Goal: Task Accomplishment & Management: Manage account settings

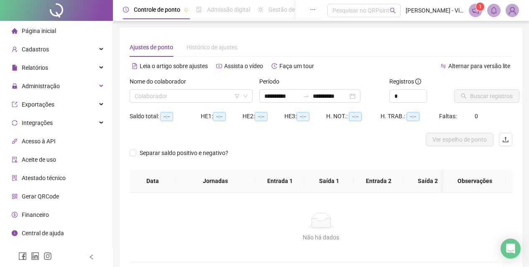
type input "**********"
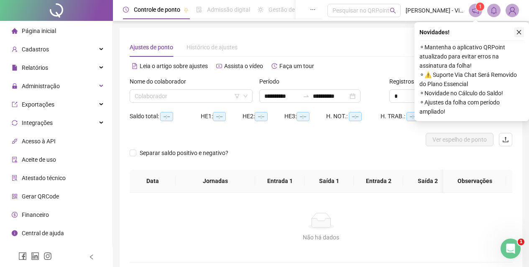
drag, startPoint x: 516, startPoint y: 28, endPoint x: 521, endPoint y: 30, distance: 5.8
click at [521, 30] on button "button" at bounding box center [519, 32] width 10 height 10
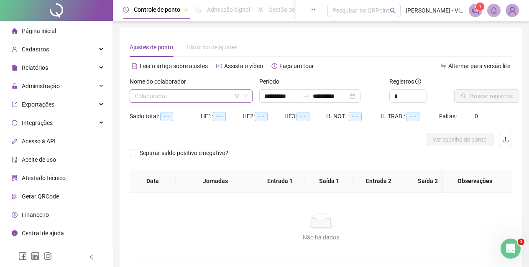
click at [192, 89] on div "Colaborador" at bounding box center [191, 95] width 123 height 13
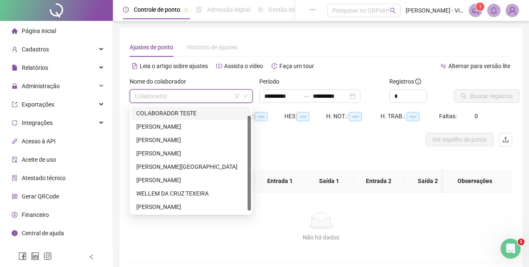
scroll to position [13, 0]
drag, startPoint x: 250, startPoint y: 118, endPoint x: 252, endPoint y: 145, distance: 26.4
click at [252, 145] on div "273782 268675 268816 [PERSON_NAME] COLABORADOR TESTE [PERSON_NAME] BEZERRA [PER…" at bounding box center [191, 159] width 123 height 110
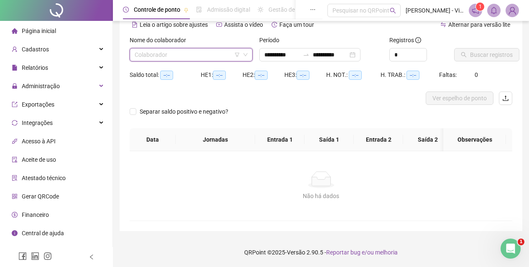
click at [181, 56] on input "search" at bounding box center [187, 54] width 105 height 13
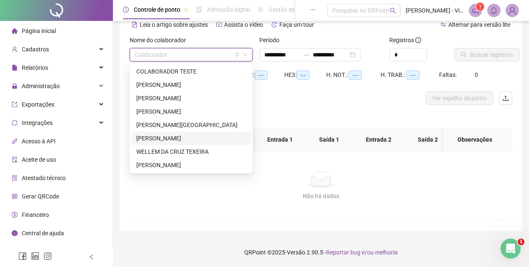
click at [158, 139] on div "[PERSON_NAME]" at bounding box center [190, 138] width 109 height 9
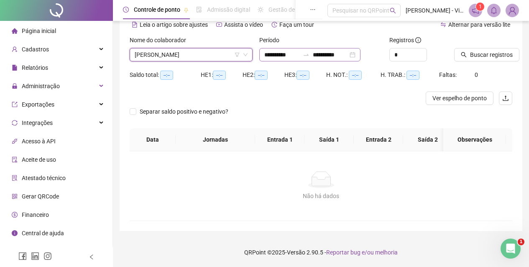
click at [311, 48] on div "**********" at bounding box center [309, 54] width 101 height 13
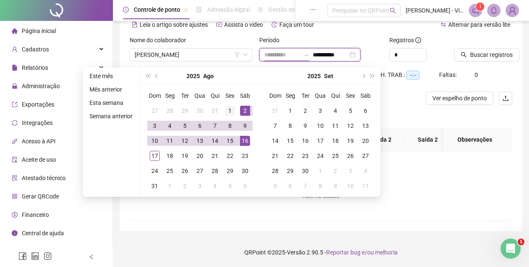
type input "**********"
click at [231, 107] on div "1" at bounding box center [230, 111] width 10 height 10
type input "**********"
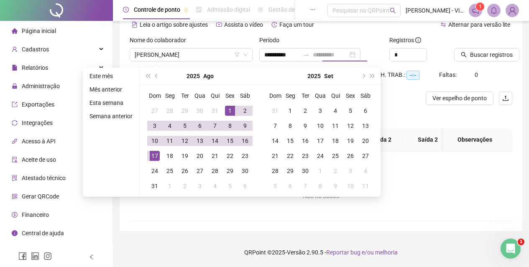
click at [150, 153] on div "17" at bounding box center [155, 156] width 10 height 10
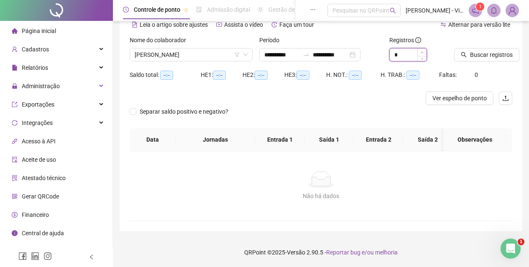
click at [423, 51] on span "Increase Value" at bounding box center [421, 52] width 9 height 8
click at [423, 52] on span "Increase Value" at bounding box center [421, 52] width 9 height 8
type input "**"
click at [423, 52] on span "Increase Value" at bounding box center [421, 52] width 9 height 8
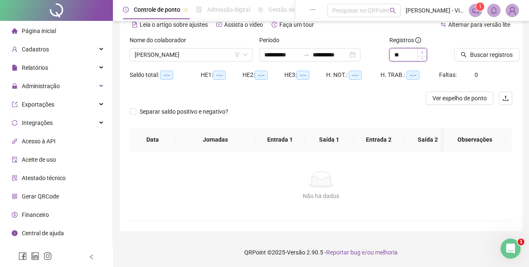
click at [423, 52] on span "Increase Value" at bounding box center [421, 52] width 9 height 8
click at [477, 62] on div "Buscar registros" at bounding box center [483, 52] width 65 height 33
click at [474, 57] on span "Buscar registros" at bounding box center [491, 54] width 43 height 9
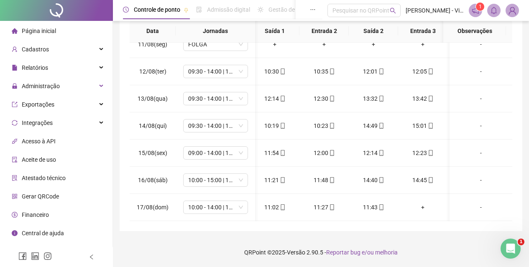
scroll to position [0, 0]
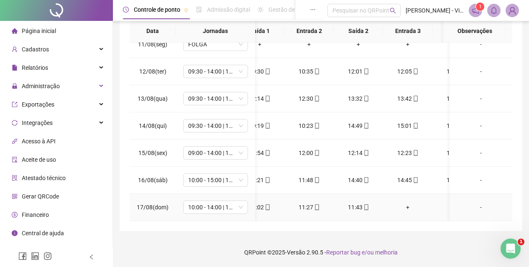
click at [410, 203] on div "+" at bounding box center [407, 207] width 36 height 9
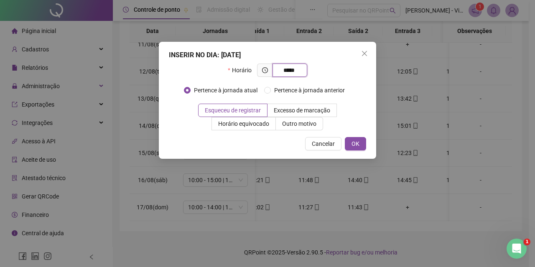
type input "*****"
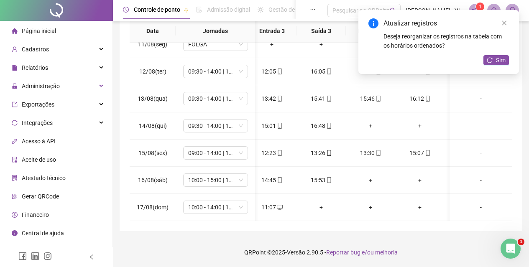
scroll to position [0, 204]
click at [495, 55] on div "Atualizar registros Deseja reorganizar os registros na tabela com os horários o…" at bounding box center [438, 42] width 160 height 64
click at [492, 57] on icon "reload" at bounding box center [489, 60] width 6 height 6
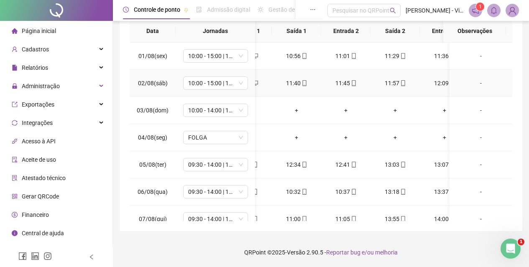
scroll to position [0, 0]
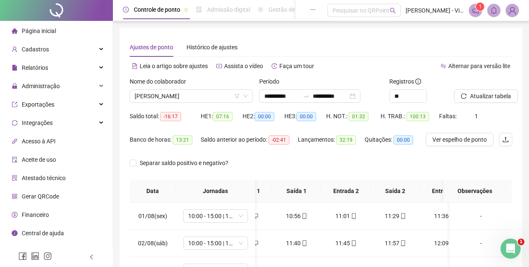
click at [204, 89] on div "Nome do colaborador" at bounding box center [191, 83] width 123 height 13
click at [210, 98] on span "[PERSON_NAME]" at bounding box center [191, 96] width 113 height 13
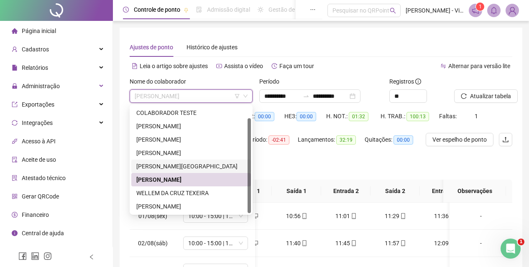
click at [156, 165] on div "[PERSON_NAME][GEOGRAPHIC_DATA]" at bounding box center [190, 166] width 109 height 9
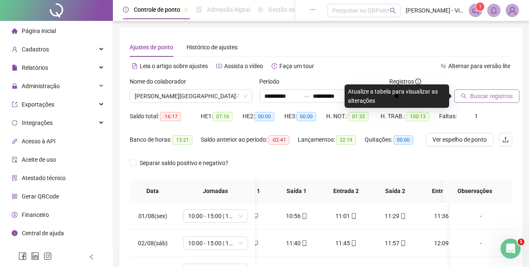
click at [509, 93] on span "Buscar registros" at bounding box center [491, 96] width 43 height 9
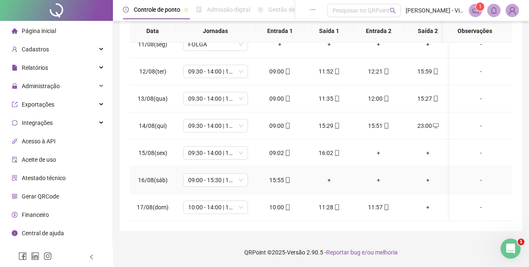
click at [328, 176] on div "+" at bounding box center [329, 180] width 36 height 9
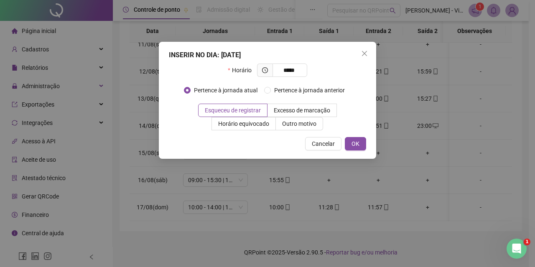
type input "*****"
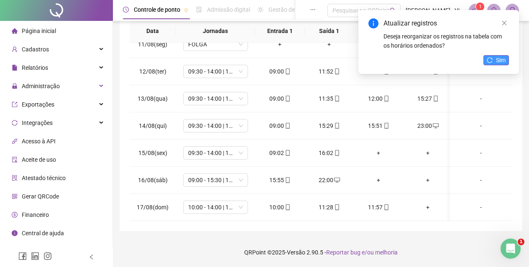
click at [489, 61] on icon "reload" at bounding box center [489, 60] width 6 height 6
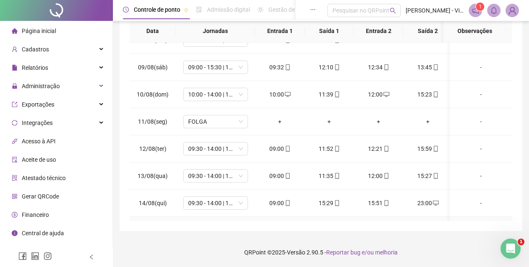
scroll to position [208, 0]
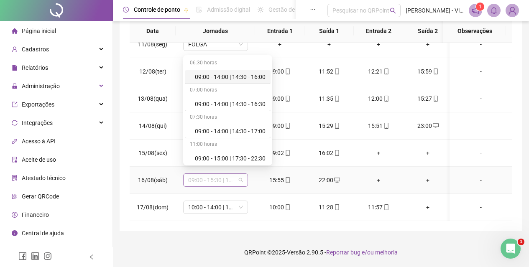
click at [201, 177] on span "09:00 - 15:30 | 17:00 - 22:00" at bounding box center [215, 180] width 55 height 13
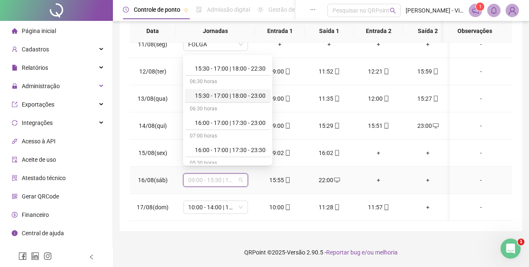
scroll to position [836, 0]
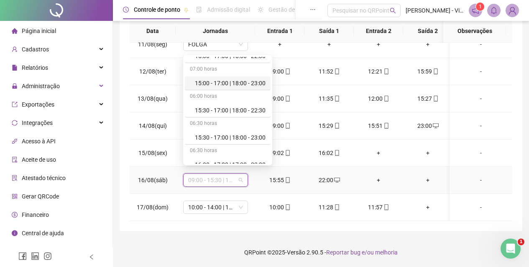
click at [238, 83] on div "15:00 - 17:00 | 18:00 - 23:00" at bounding box center [230, 83] width 71 height 9
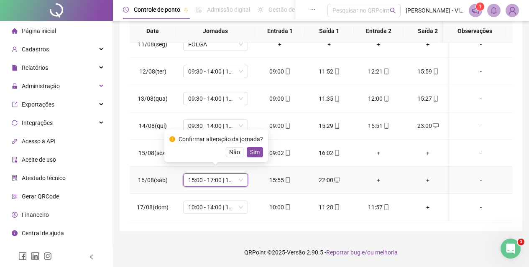
click at [237, 176] on span "15:00 - 17:00 | 18:00 - 23:00" at bounding box center [215, 180] width 55 height 13
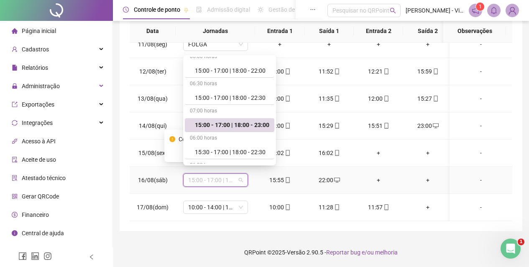
scroll to position [752, 0]
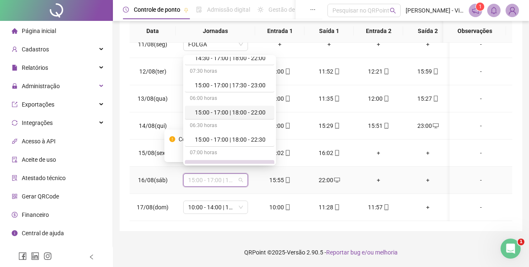
click at [246, 114] on div "15:00 - 17:00 | 18:00 - 22:00" at bounding box center [232, 112] width 74 height 9
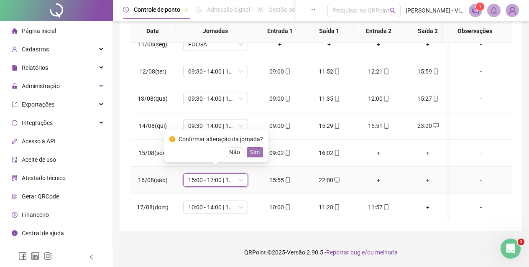
click at [256, 151] on span "Sim" at bounding box center [255, 152] width 10 height 9
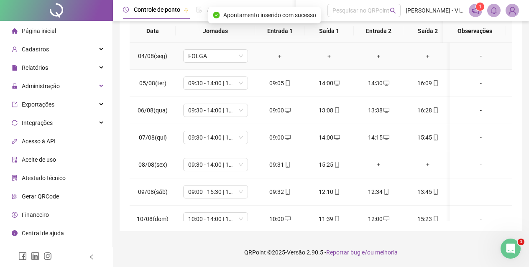
scroll to position [0, 0]
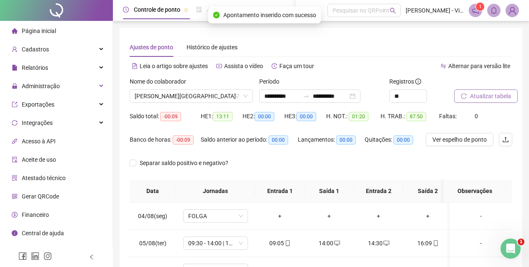
click at [485, 101] on button "Atualizar tabela" at bounding box center [486, 95] width 64 height 13
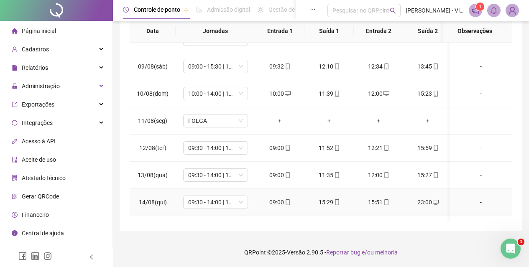
scroll to position [208, 0]
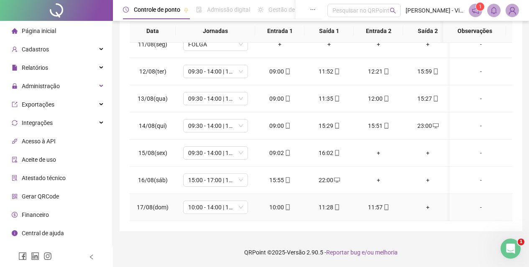
click at [298, 214] on td "10:00" at bounding box center [279, 207] width 49 height 27
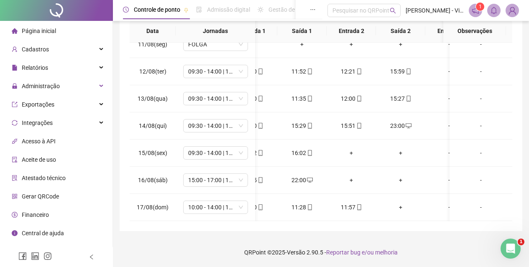
scroll to position [208, 28]
click at [353, 203] on div "+" at bounding box center [351, 207] width 36 height 9
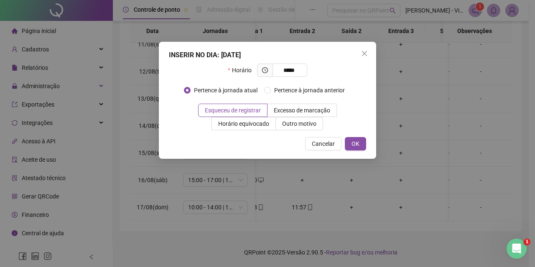
type input "*****"
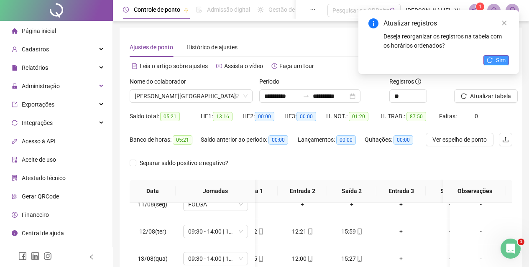
click at [493, 61] on button "Sim" at bounding box center [495, 60] width 25 height 10
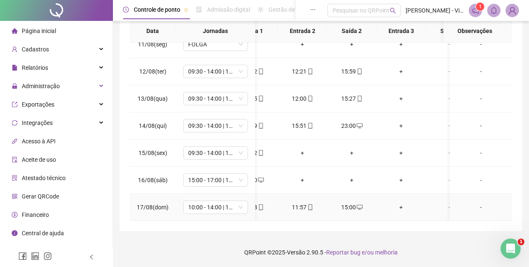
click at [359, 204] on icon "desktop" at bounding box center [359, 207] width 6 height 6
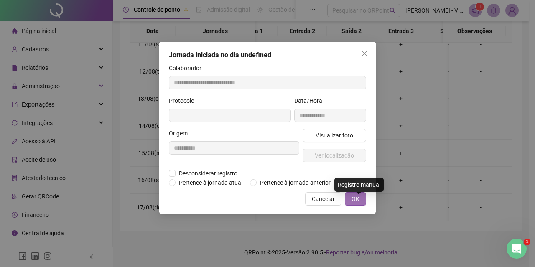
type input "**********"
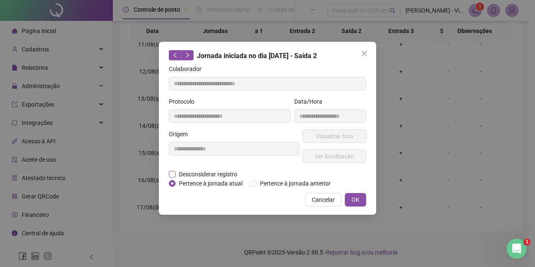
click at [178, 174] on span "Desconsiderar registro" at bounding box center [208, 174] width 65 height 9
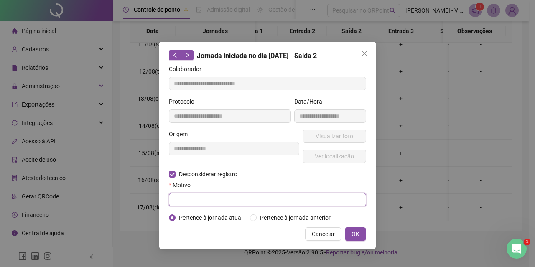
click at [205, 201] on input "text" at bounding box center [267, 199] width 197 height 13
type input "******"
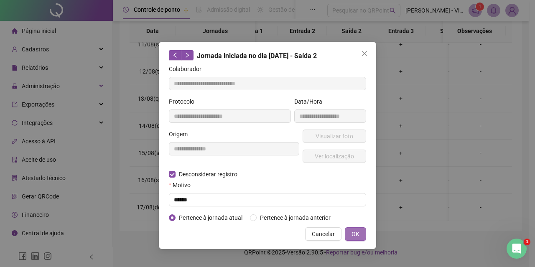
click at [352, 237] on span "OK" at bounding box center [355, 233] width 8 height 9
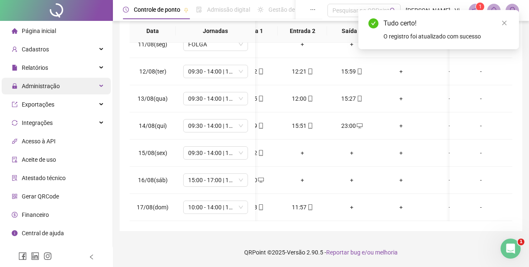
click at [61, 86] on div "Administração" at bounding box center [56, 86] width 109 height 17
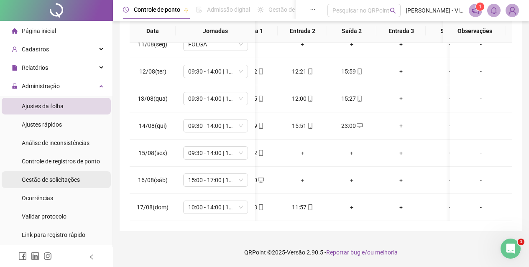
click at [59, 176] on span "Gestão de solicitações" at bounding box center [51, 179] width 58 height 7
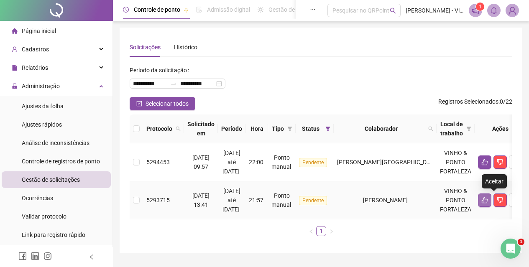
click at [491, 196] on button "button" at bounding box center [484, 199] width 13 height 13
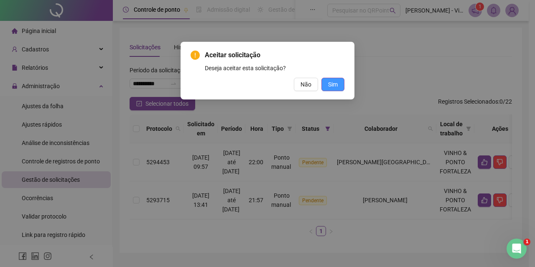
drag, startPoint x: 333, startPoint y: 72, endPoint x: 334, endPoint y: 82, distance: 9.7
click at [333, 74] on div "Aceitar solicitação Deseja aceitar esta solicitação? Não Sim" at bounding box center [268, 70] width 154 height 41
click at [334, 85] on span "Sim" at bounding box center [333, 84] width 10 height 9
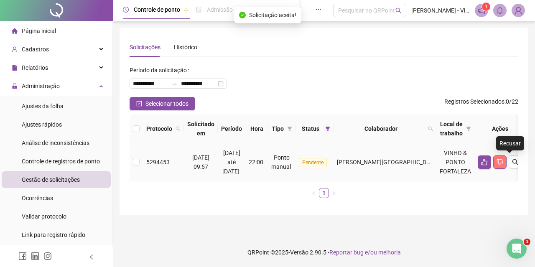
click at [503, 165] on icon "dislike" at bounding box center [500, 162] width 6 height 6
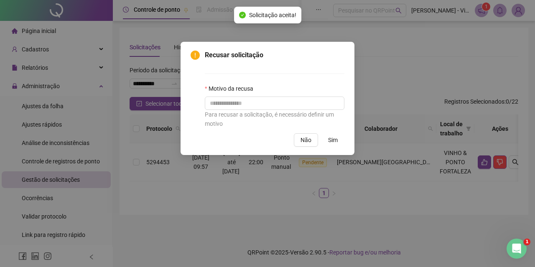
click at [338, 136] on button "Sim" at bounding box center [332, 139] width 23 height 13
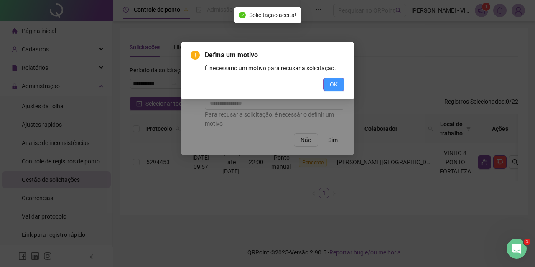
drag, startPoint x: 318, startPoint y: 110, endPoint x: 324, endPoint y: 90, distance: 20.7
click at [315, 106] on div "Defina um motivo É necessário um motivo para recusar a solicitação. OK" at bounding box center [267, 133] width 535 height 267
click at [335, 84] on span "OK" at bounding box center [334, 84] width 8 height 9
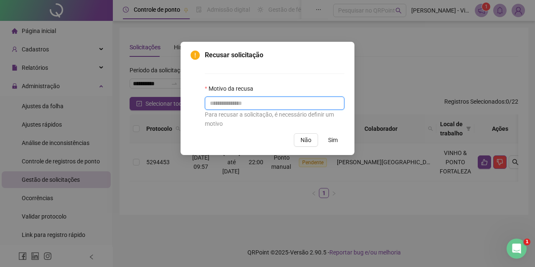
click at [324, 97] on input "text" at bounding box center [275, 103] width 140 height 13
type input "*"
click at [337, 143] on span "Sim" at bounding box center [333, 139] width 10 height 9
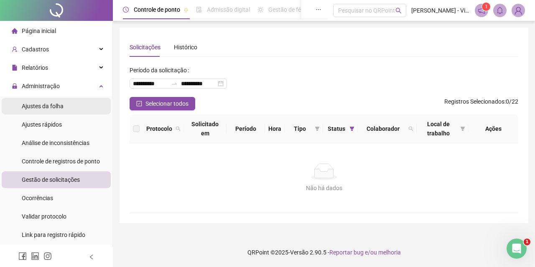
click at [46, 104] on span "Ajustes da folha" at bounding box center [43, 106] width 42 height 7
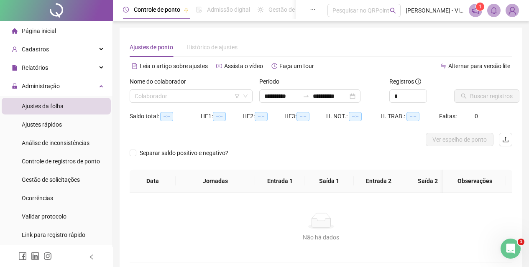
type input "**********"
click at [187, 92] on input "search" at bounding box center [187, 96] width 105 height 13
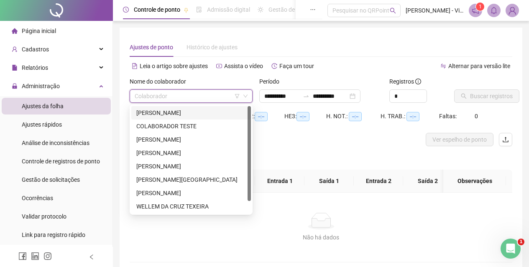
click at [161, 109] on div "[PERSON_NAME]" at bounding box center [190, 112] width 109 height 9
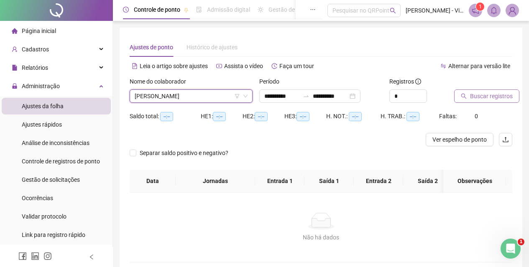
click at [490, 94] on span "Buscar registros" at bounding box center [491, 96] width 43 height 9
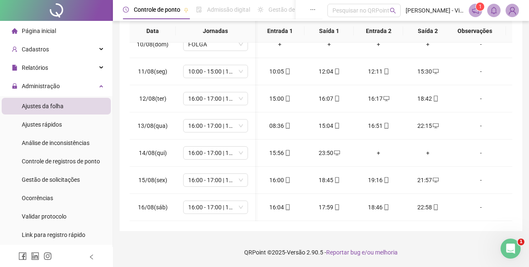
scroll to position [262, 9]
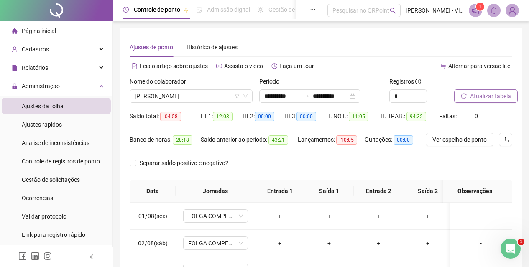
click at [467, 94] on button "Atualizar tabela" at bounding box center [486, 95] width 64 height 13
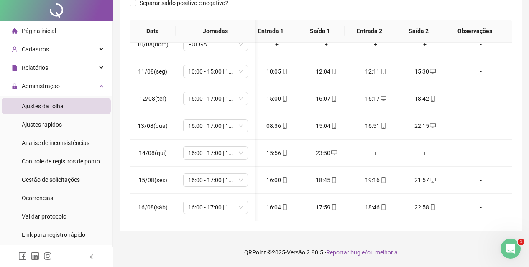
scroll to position [0, 0]
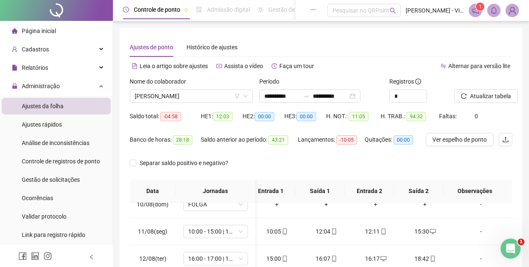
click at [422, 89] on div "Registros" at bounding box center [418, 83] width 58 height 13
click at [423, 95] on span "Increase Value" at bounding box center [421, 94] width 9 height 8
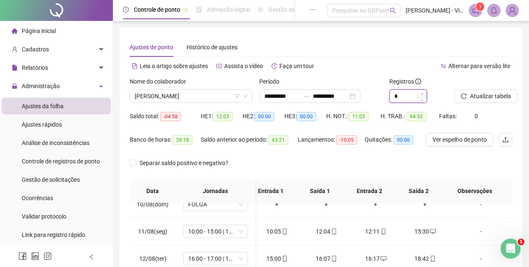
click at [423, 95] on span "Increase Value" at bounding box center [421, 94] width 9 height 8
type input "**"
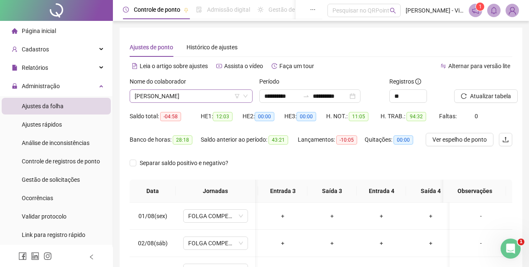
click at [198, 93] on span "[PERSON_NAME]" at bounding box center [191, 96] width 113 height 13
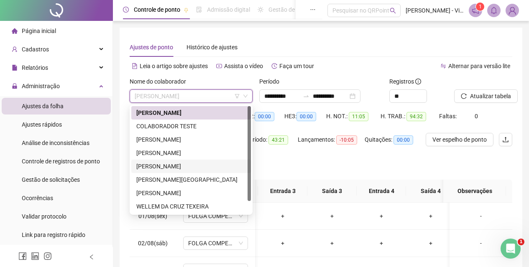
drag, startPoint x: 176, startPoint y: 166, endPoint x: 295, endPoint y: 137, distance: 123.2
click at [175, 166] on div "[PERSON_NAME]" at bounding box center [190, 166] width 109 height 9
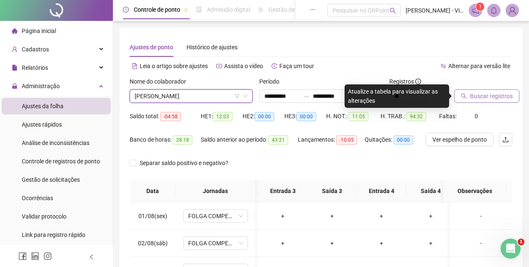
click at [496, 97] on span "Buscar registros" at bounding box center [491, 96] width 43 height 9
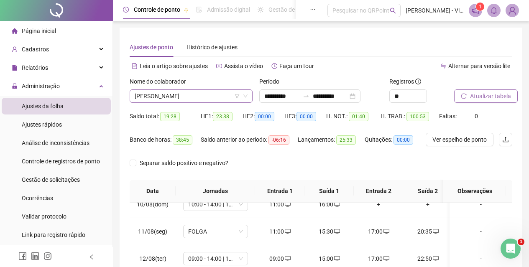
click at [229, 95] on span "[PERSON_NAME]" at bounding box center [191, 96] width 113 height 13
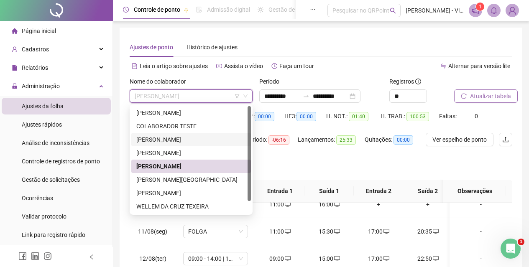
click at [167, 138] on div "[PERSON_NAME]" at bounding box center [190, 139] width 109 height 9
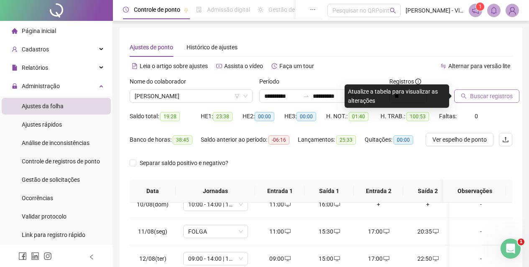
click at [481, 99] on span "Buscar registros" at bounding box center [491, 96] width 43 height 9
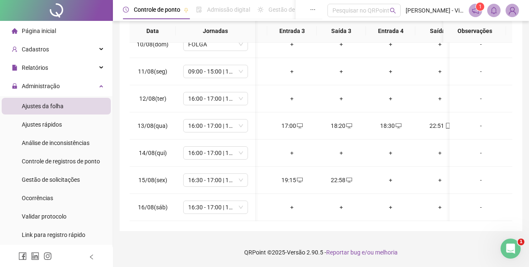
scroll to position [262, 185]
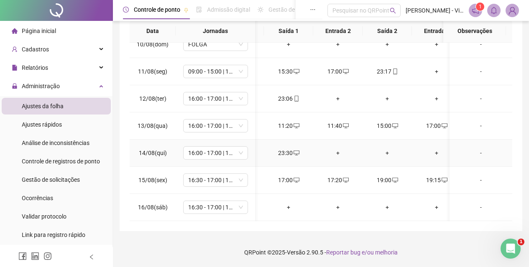
click at [338, 148] on div "+" at bounding box center [338, 152] width 36 height 9
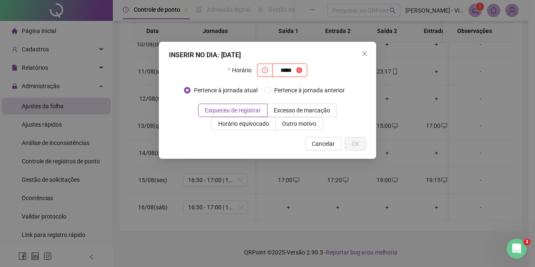
type input "*****"
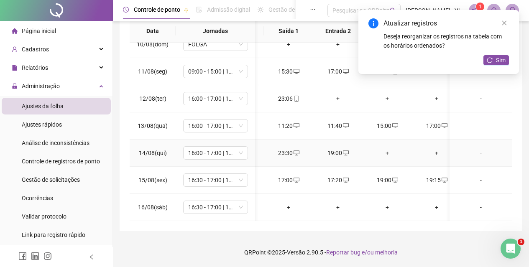
click at [386, 148] on div "+" at bounding box center [387, 152] width 36 height 9
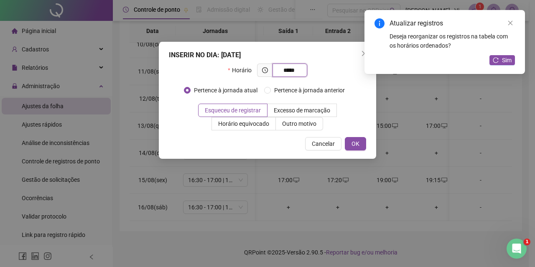
type input "*****"
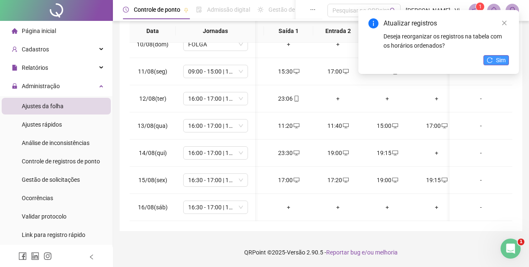
click at [498, 64] on span "Sim" at bounding box center [501, 60] width 10 height 9
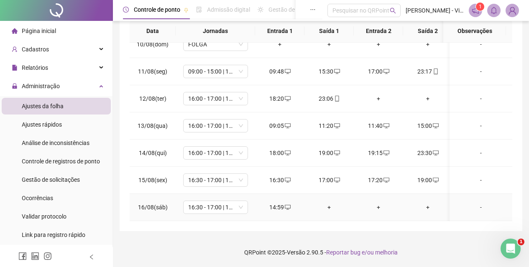
click at [328, 204] on div "+" at bounding box center [329, 207] width 36 height 9
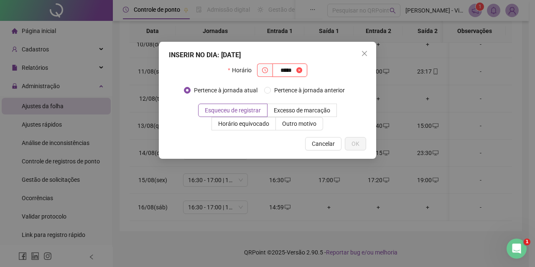
type input "*****"
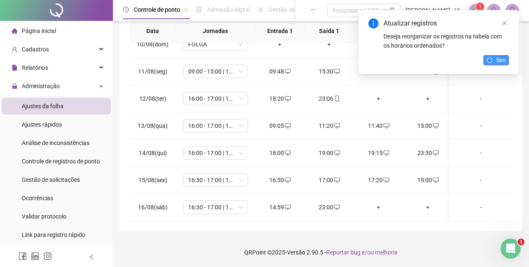
click at [491, 58] on icon "reload" at bounding box center [489, 60] width 6 height 6
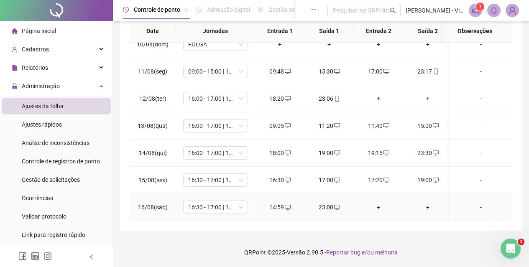
click at [377, 203] on div "+" at bounding box center [378, 207] width 36 height 9
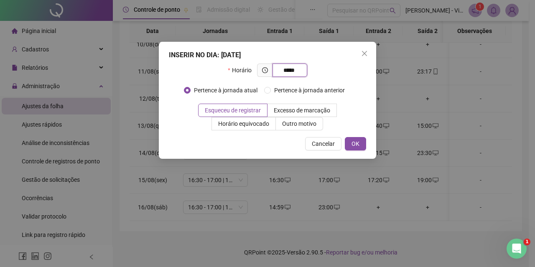
type input "*****"
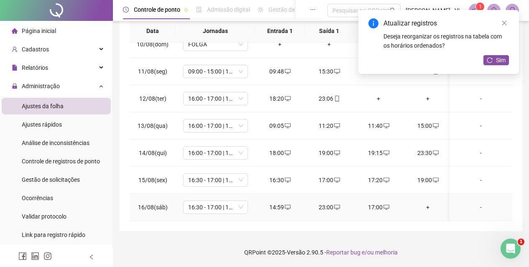
click at [428, 203] on div "+" at bounding box center [428, 207] width 36 height 9
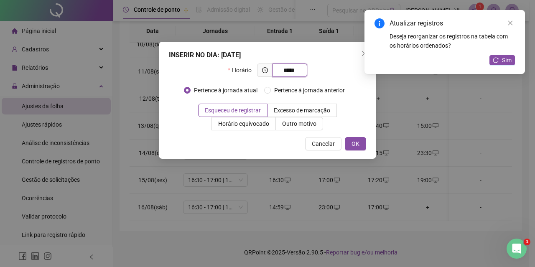
type input "*****"
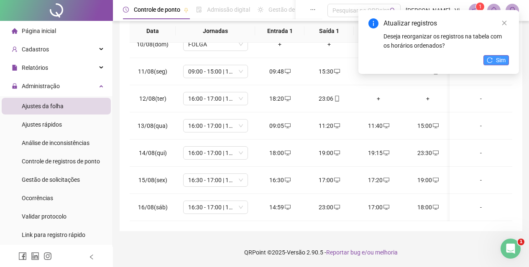
click at [501, 55] on button "Sim" at bounding box center [495, 60] width 25 height 10
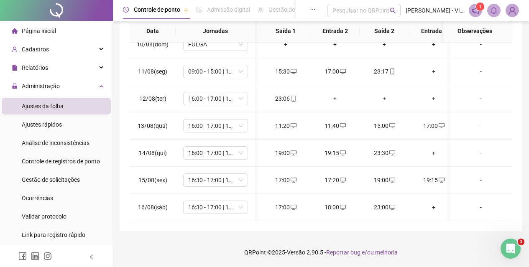
scroll to position [0, 55]
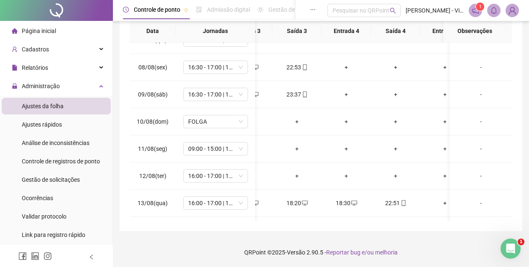
drag, startPoint x: 375, startPoint y: 222, endPoint x: 372, endPoint y: 218, distance: 5.1
click at [374, 222] on div "**********" at bounding box center [321, 50] width 402 height 364
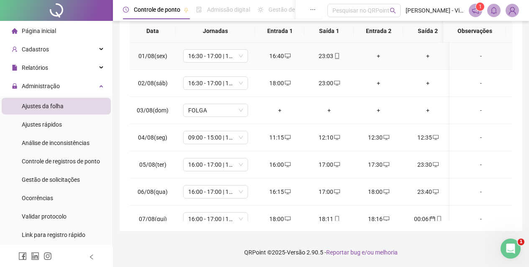
click at [378, 56] on div "+" at bounding box center [378, 55] width 36 height 9
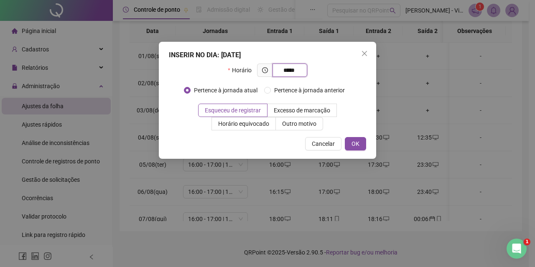
type input "*****"
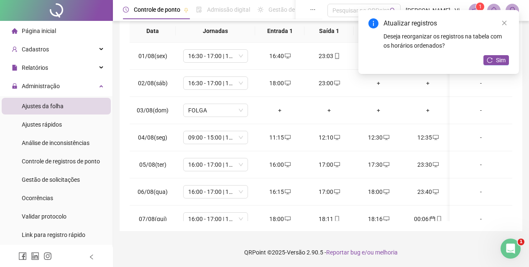
click at [486, 58] on button "Sim" at bounding box center [495, 60] width 25 height 10
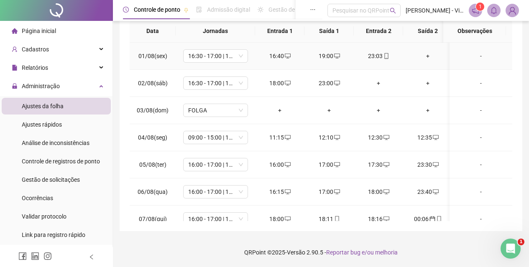
click at [428, 57] on div "+" at bounding box center [428, 55] width 36 height 9
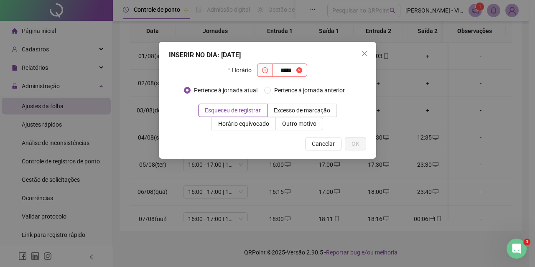
type input "*****"
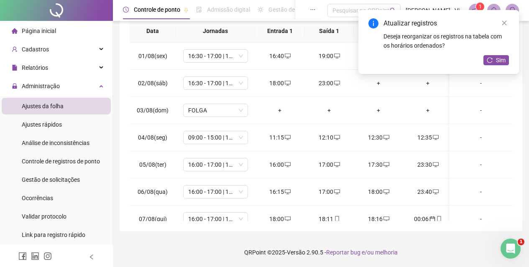
click at [509, 64] on div "Atualizar registros Deseja reorganizar os registros na tabela com os horários o…" at bounding box center [438, 42] width 160 height 64
click at [493, 62] on button "Sim" at bounding box center [495, 60] width 25 height 10
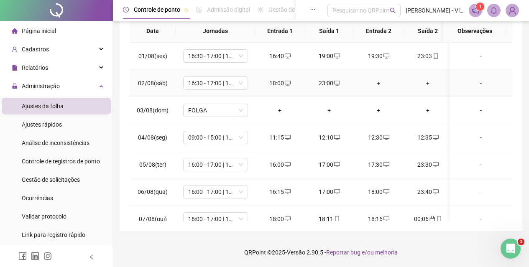
click at [378, 81] on div "+" at bounding box center [378, 83] width 36 height 9
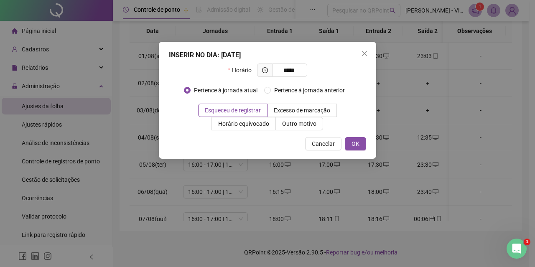
type input "*****"
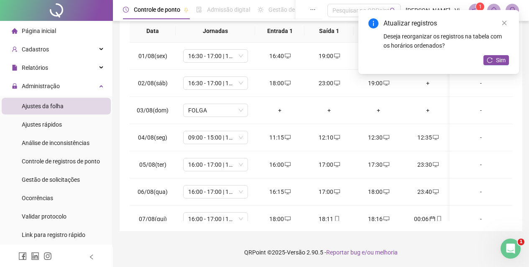
drag, startPoint x: 426, startPoint y: 80, endPoint x: 429, endPoint y: 87, distance: 7.1
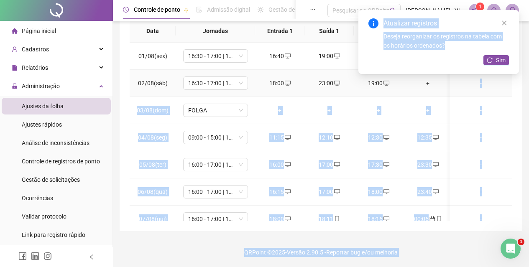
click at [429, 87] on div "+" at bounding box center [428, 83] width 36 height 9
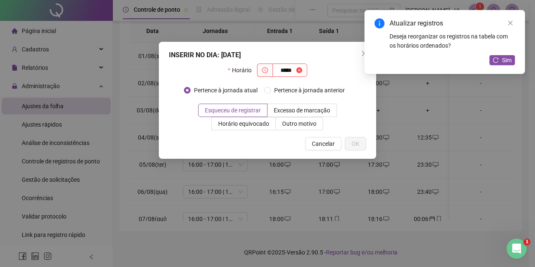
type input "*****"
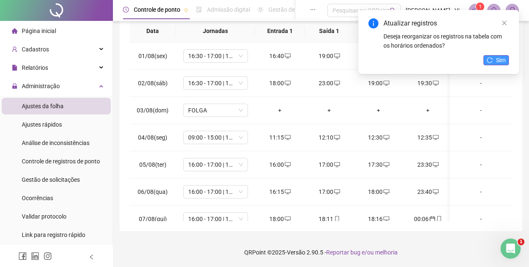
click at [502, 62] on span "Sim" at bounding box center [501, 60] width 10 height 9
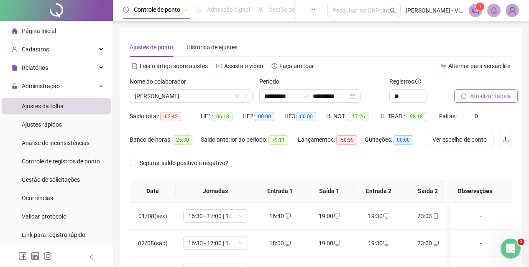
click at [492, 95] on span "Atualizar tabela" at bounding box center [490, 96] width 41 height 9
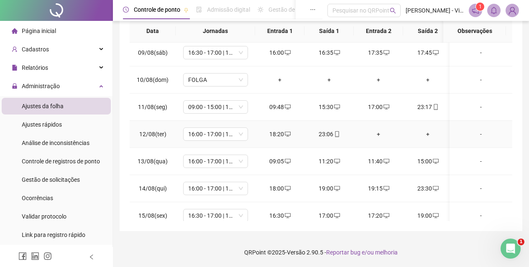
click at [378, 132] on div "+" at bounding box center [378, 134] width 36 height 9
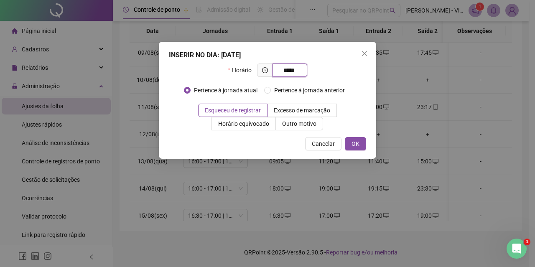
type input "*****"
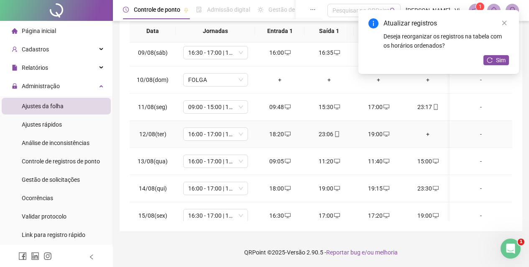
click at [427, 134] on div "+" at bounding box center [428, 134] width 36 height 9
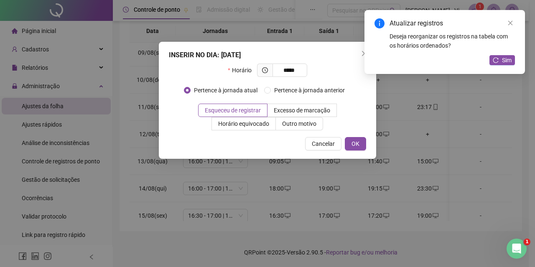
type input "*****"
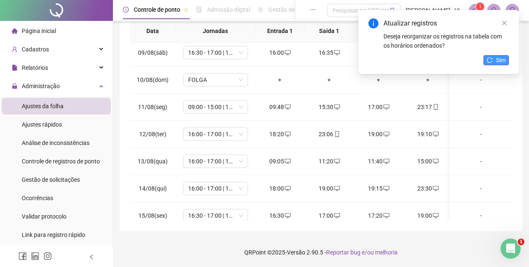
click at [494, 56] on button "Sim" at bounding box center [495, 60] width 25 height 10
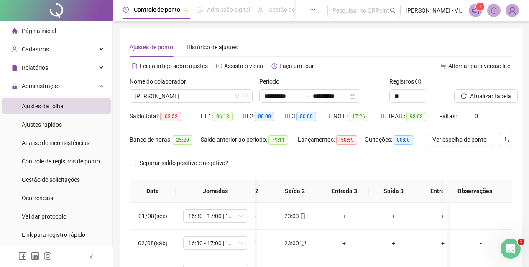
click at [514, 5] on img at bounding box center [512, 10] width 13 height 13
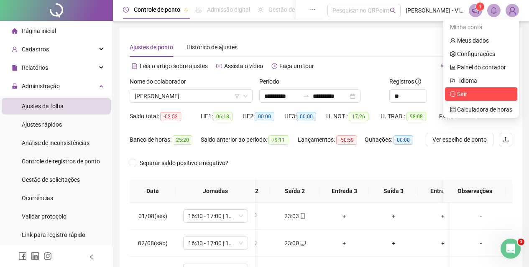
click at [462, 93] on span "Sair" at bounding box center [462, 94] width 10 height 7
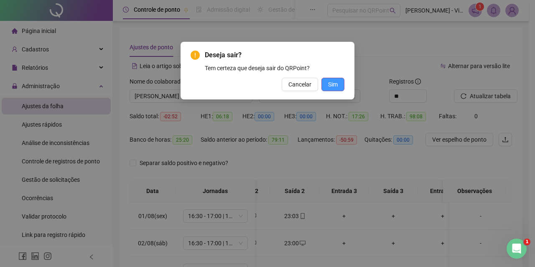
click at [341, 81] on button "Sim" at bounding box center [332, 84] width 23 height 13
